Goal: Find specific page/section: Find specific page/section

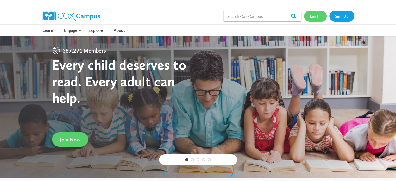
drag, startPoint x: 0, startPoint y: 0, endPoint x: 315, endPoint y: 17, distance: 315.5
click at [315, 17] on link "Log In" at bounding box center [315, 16] width 23 height 11
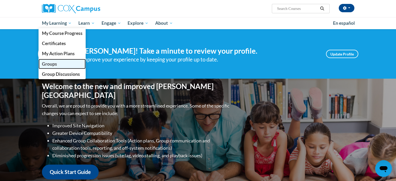
click at [49, 66] on span "Groups" at bounding box center [49, 63] width 15 height 5
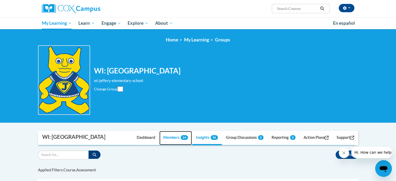
click at [172, 137] on link "Members 24" at bounding box center [175, 138] width 33 height 14
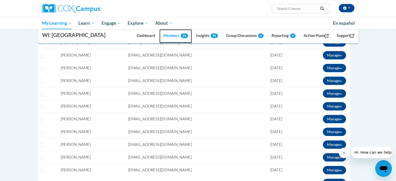
scroll to position [130, 0]
